Goal: Task Accomplishment & Management: Manage account settings

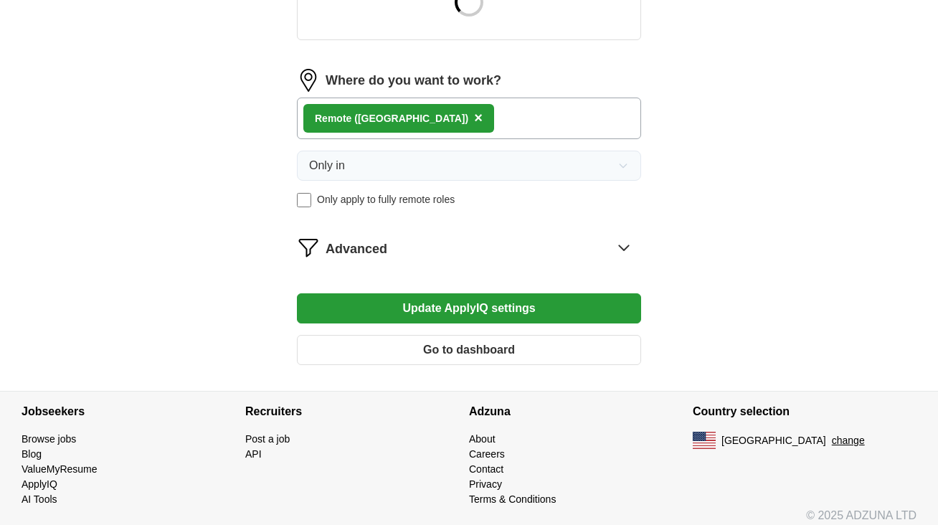
scroll to position [610, 0]
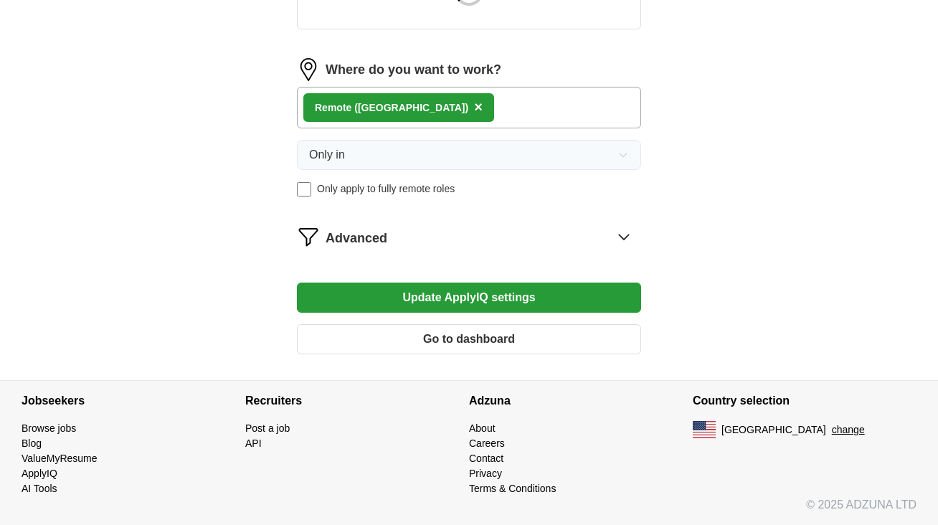
click at [338, 346] on button "Go to dashboard" at bounding box center [469, 339] width 344 height 30
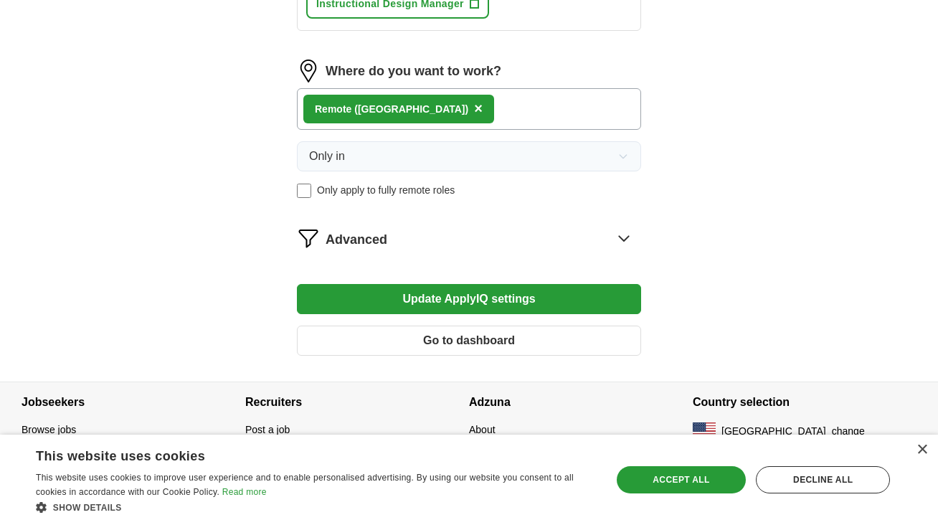
scroll to position [1009, 0]
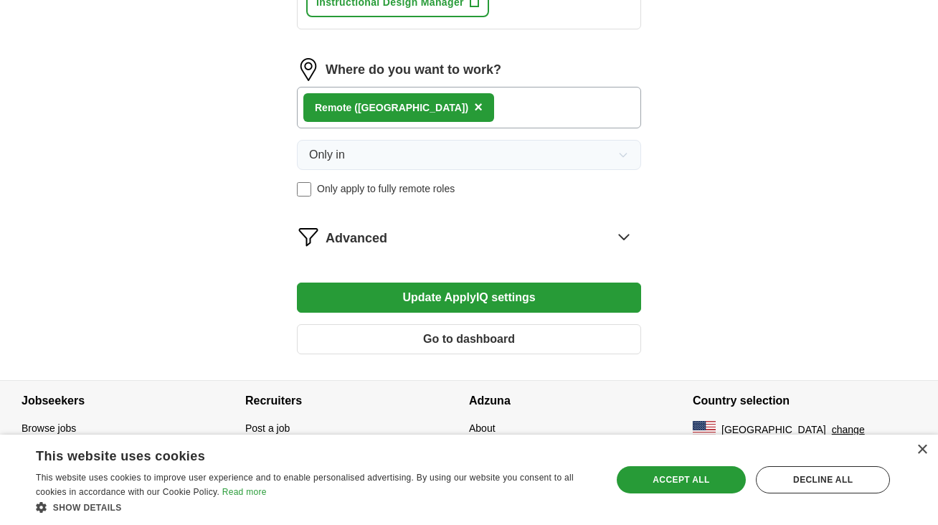
click at [639, 245] on div "Advanced" at bounding box center [482, 236] width 315 height 23
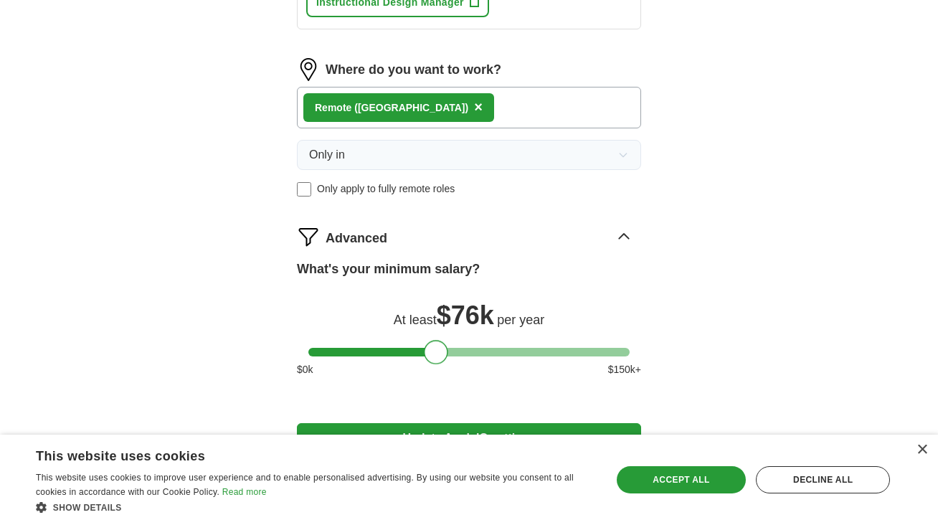
drag, startPoint x: 316, startPoint y: 361, endPoint x: 431, endPoint y: 351, distance: 115.1
click at [431, 351] on div at bounding box center [436, 352] width 24 height 24
drag, startPoint x: 431, startPoint y: 351, endPoint x: 393, endPoint y: 346, distance: 38.3
click at [393, 347] on div at bounding box center [399, 352] width 24 height 24
click at [405, 353] on div at bounding box center [396, 352] width 24 height 24
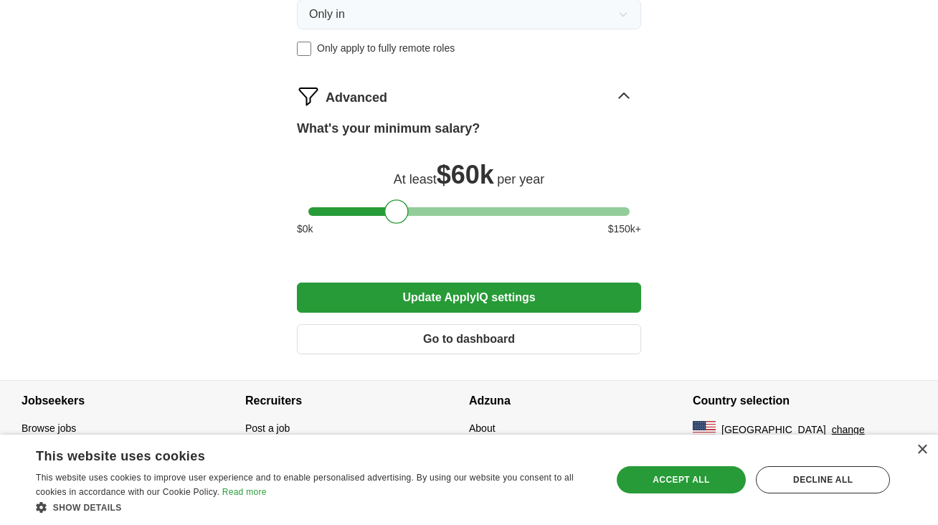
click at [630, 295] on button "Update ApplyIQ settings" at bounding box center [469, 297] width 344 height 30
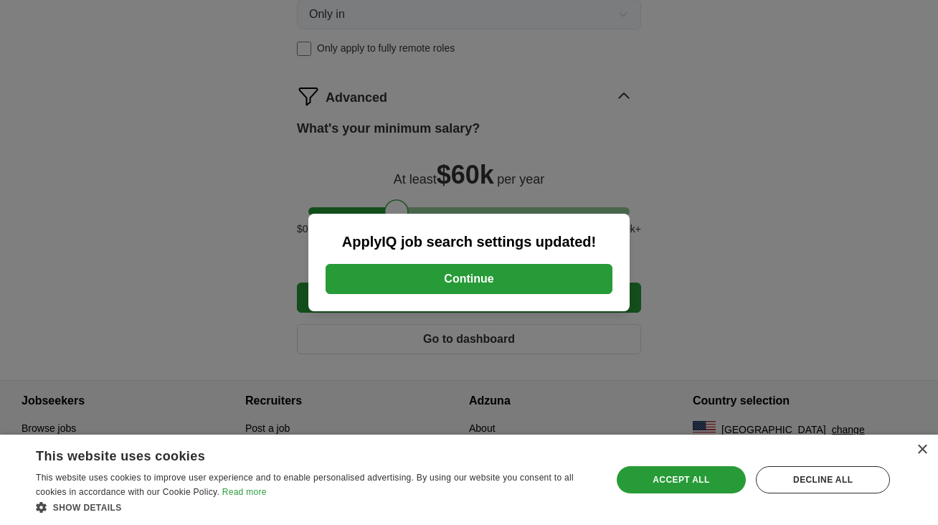
click at [559, 280] on button "Continue" at bounding box center [468, 279] width 287 height 30
